Goal: Communication & Community: Answer question/provide support

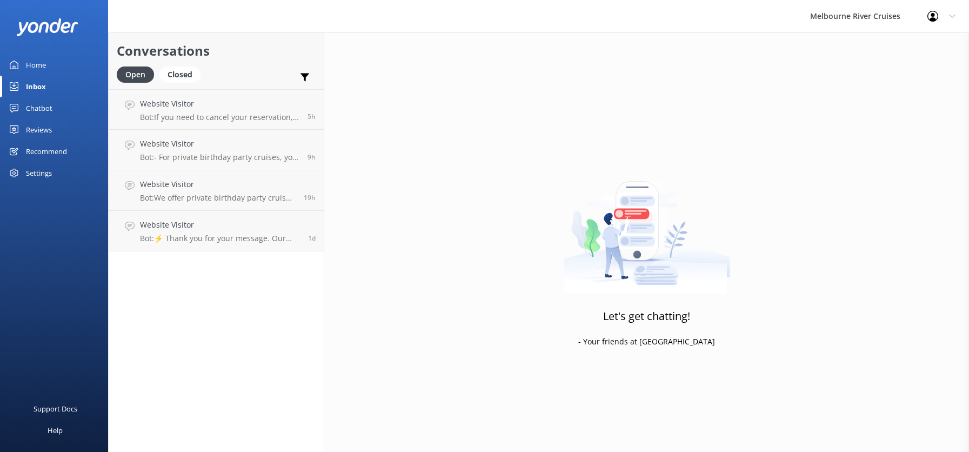
click at [200, 238] on p "Bot: ⚡ Thank you for your message. Our office hours are Mon - Fri 9.30am - 5pm.…" at bounding box center [220, 238] width 160 height 10
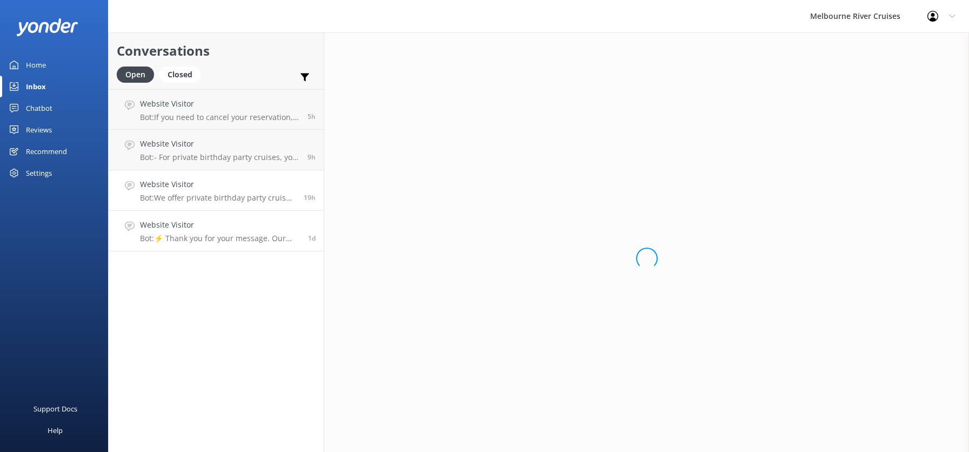
click at [192, 198] on p "Bot: We offer private birthday party cruises for all ages on the Yarra River. Y…" at bounding box center [218, 198] width 156 height 10
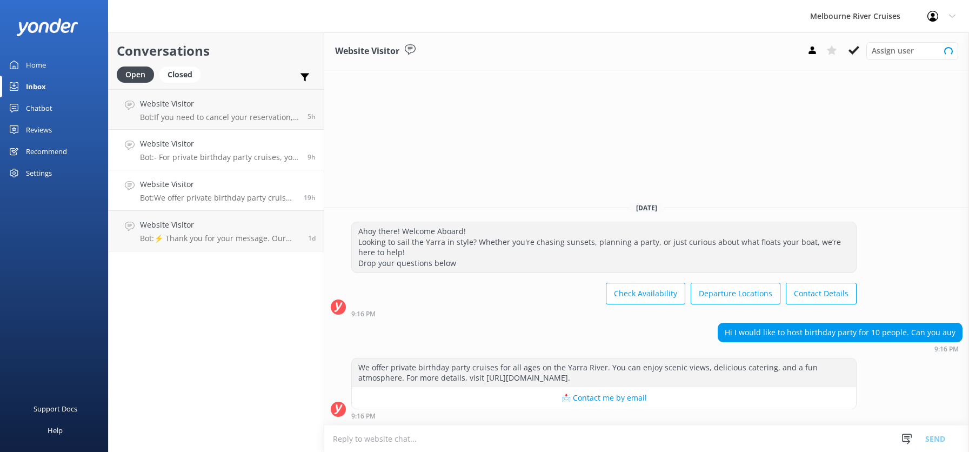
click at [180, 153] on p "Bot: - For private birthday party cruises, you can celebrate on the Yarra River…" at bounding box center [219, 157] width 159 height 10
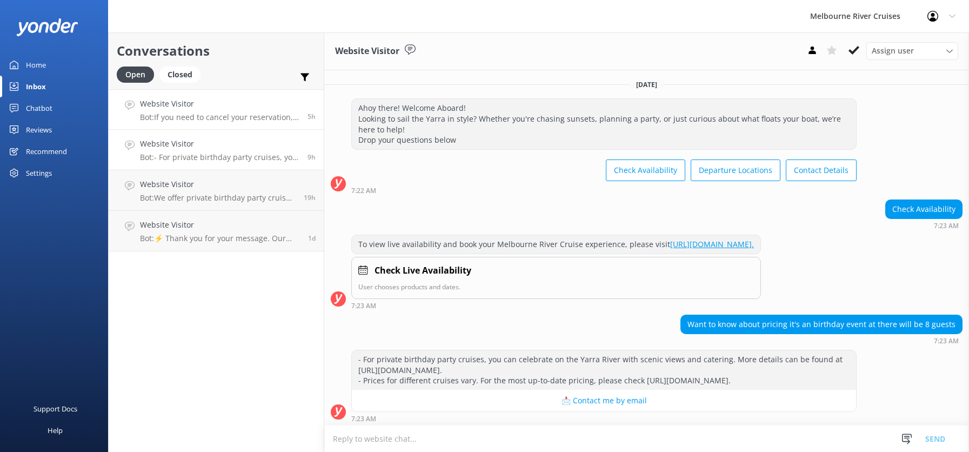
scroll to position [24, 0]
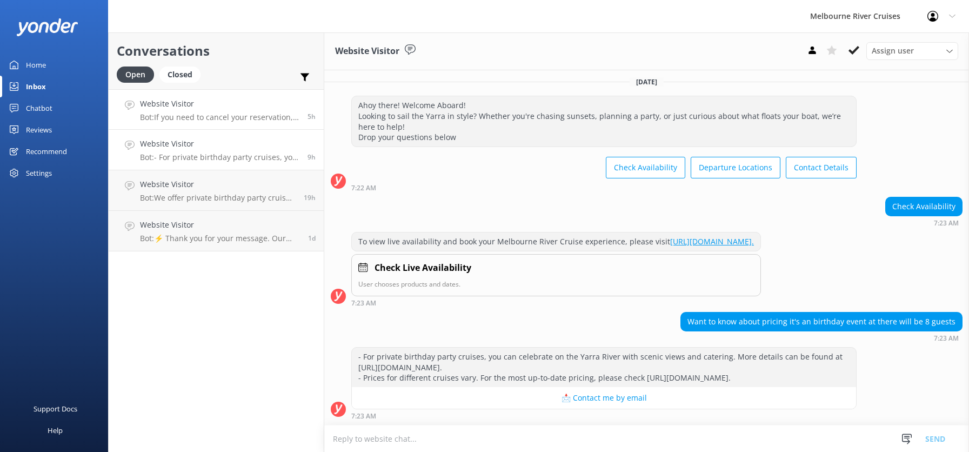
click at [189, 104] on h4 "Website Visitor" at bounding box center [219, 104] width 159 height 12
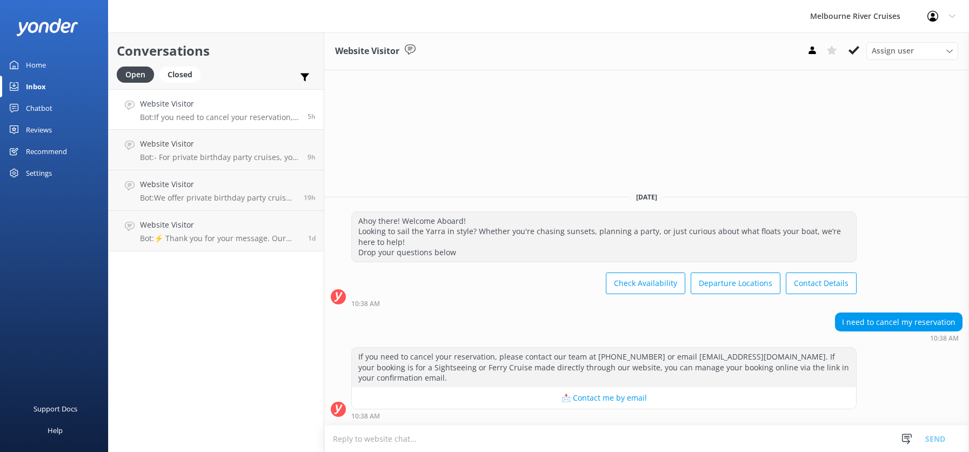
click at [186, 109] on h4 "Website Visitor" at bounding box center [219, 104] width 159 height 12
